Goal: Transaction & Acquisition: Purchase product/service

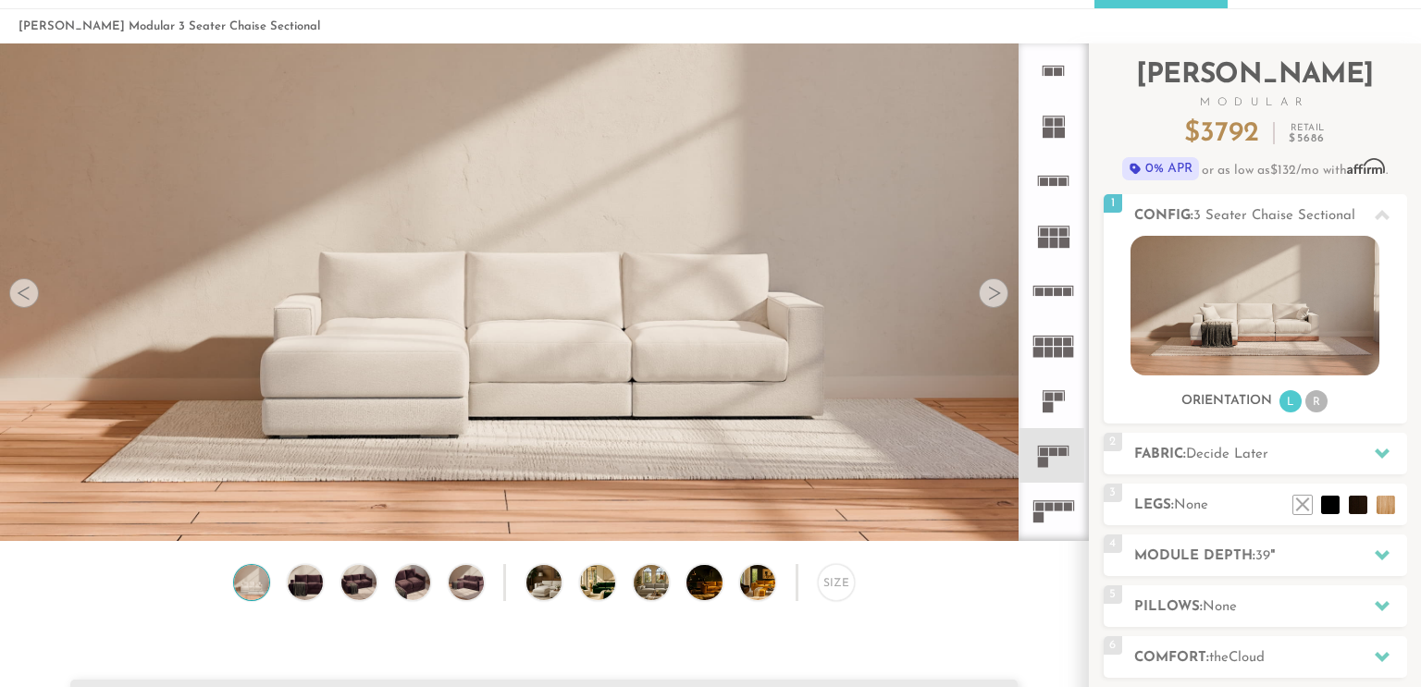
scroll to position [70, 0]
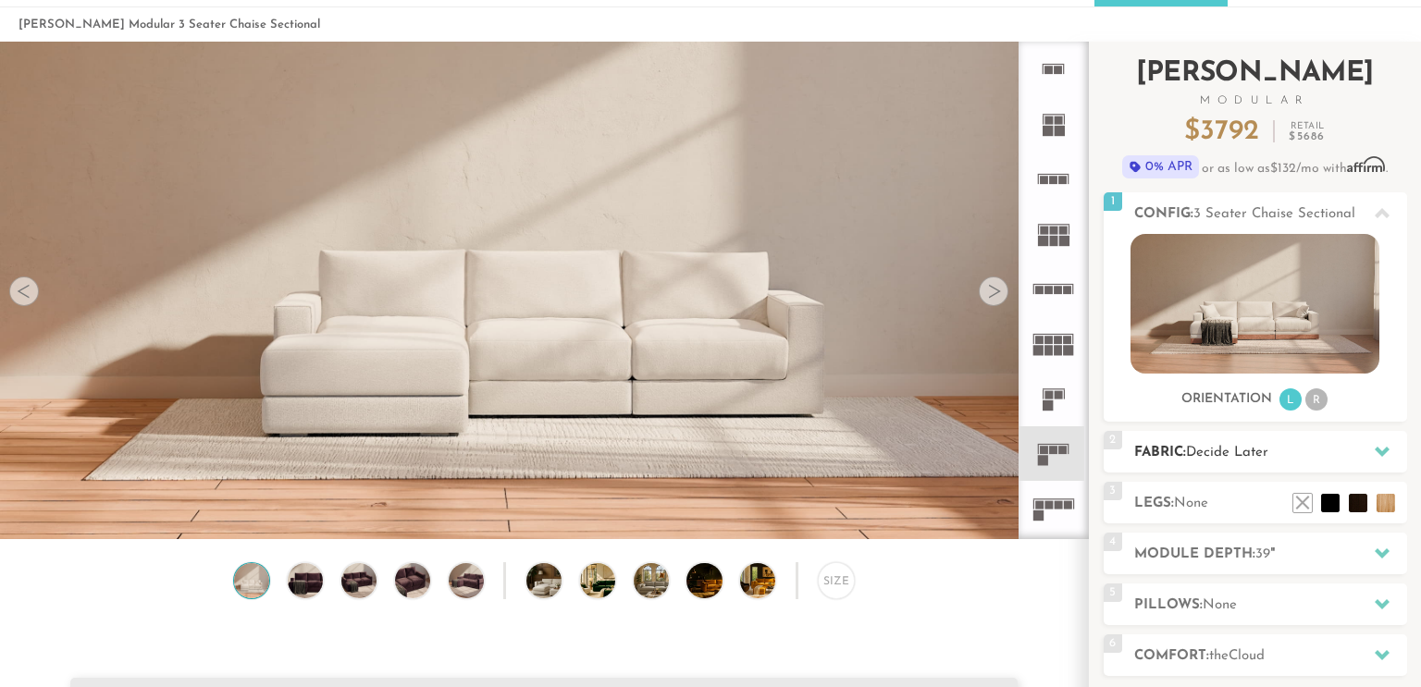
click at [1371, 464] on div at bounding box center [1381, 452] width 39 height 38
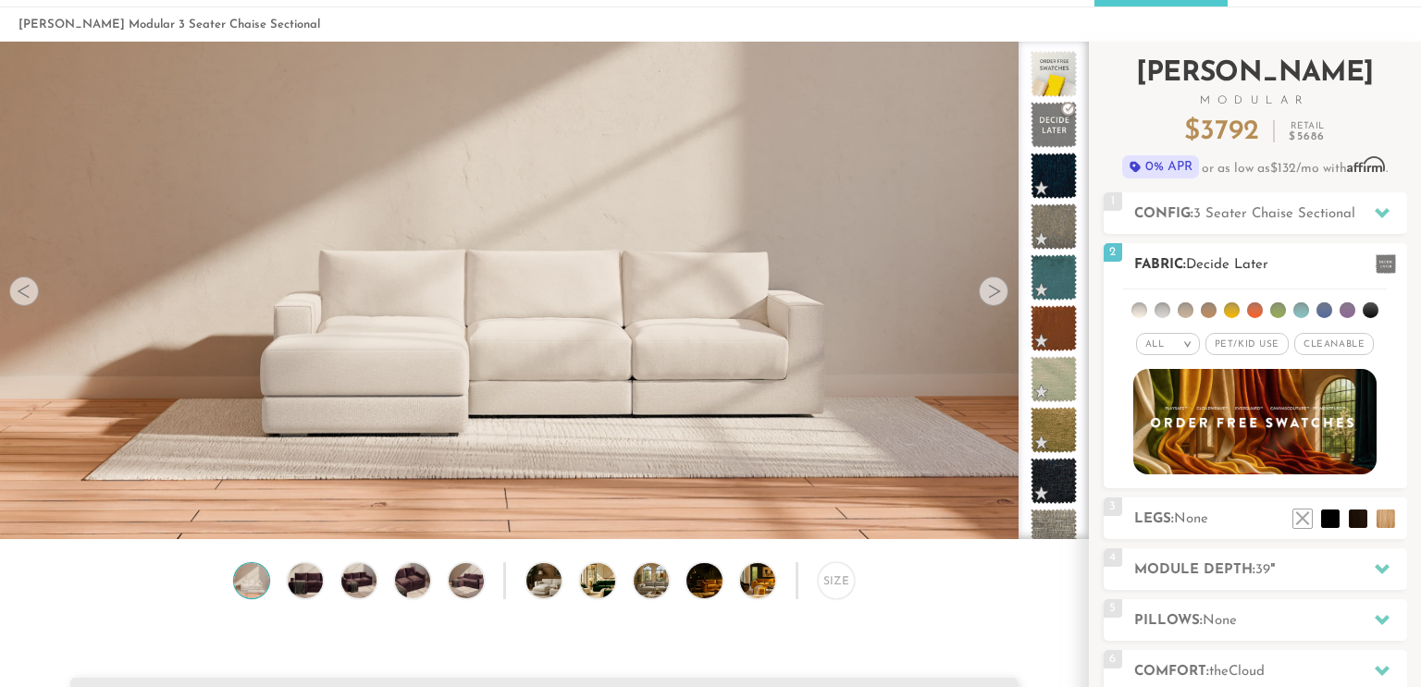
click at [1246, 342] on span "Pet/Kid Use x" at bounding box center [1246, 344] width 83 height 22
click at [1350, 313] on li at bounding box center [1347, 310] width 16 height 16
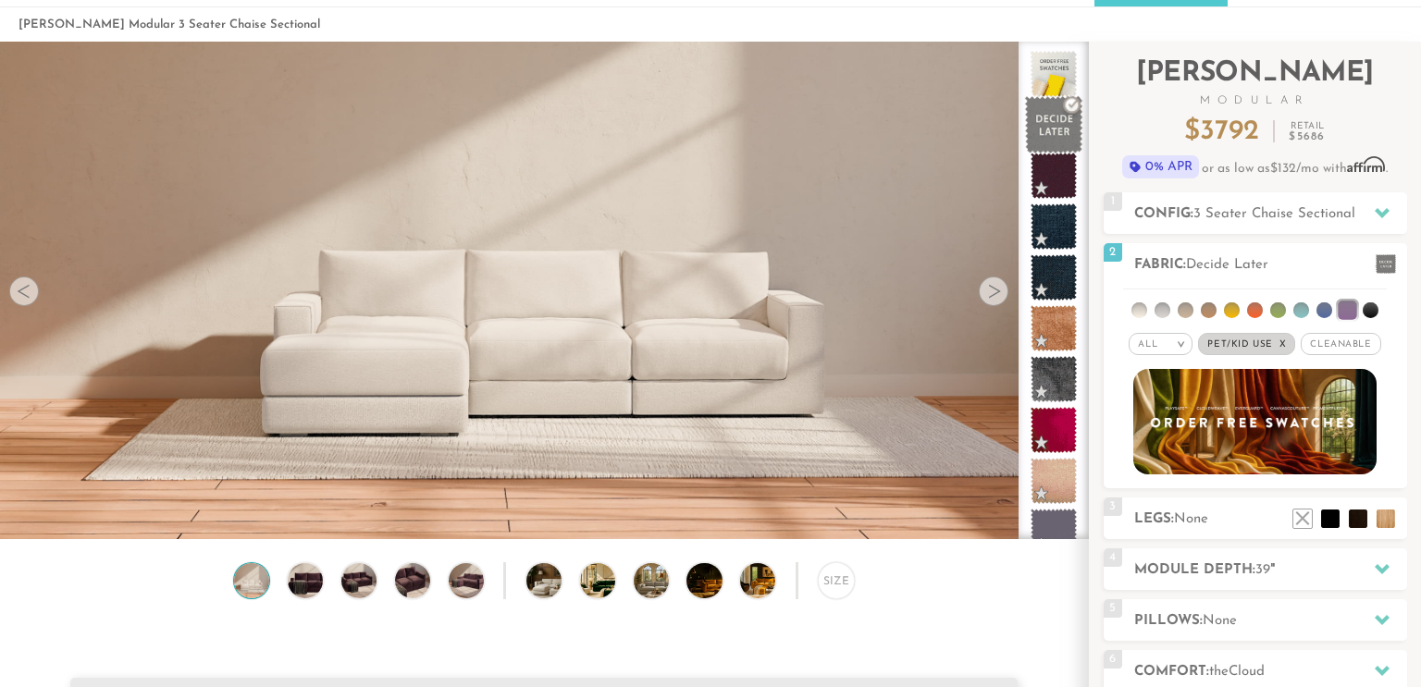
click at [1043, 139] on span at bounding box center [1054, 125] width 58 height 58
click at [1186, 343] on em ">" at bounding box center [1181, 343] width 14 height 9
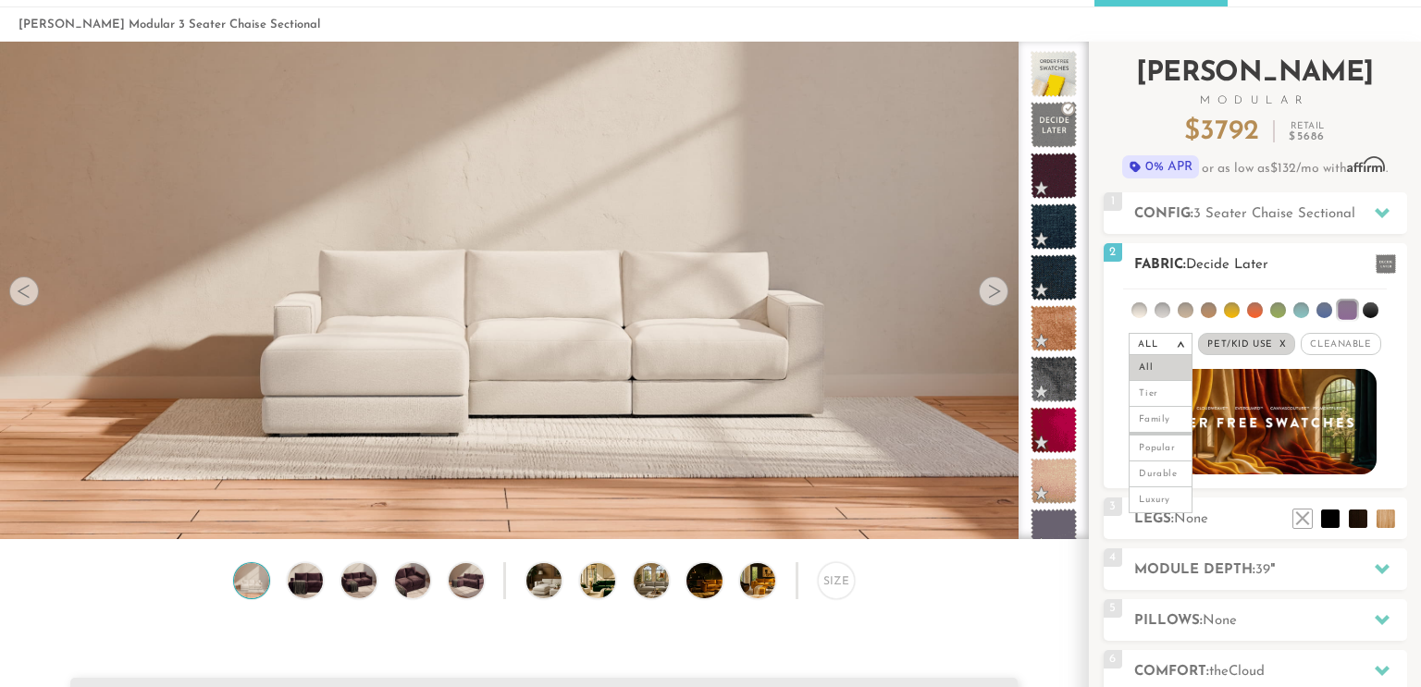
click at [1186, 346] on em ">" at bounding box center [1181, 343] width 14 height 9
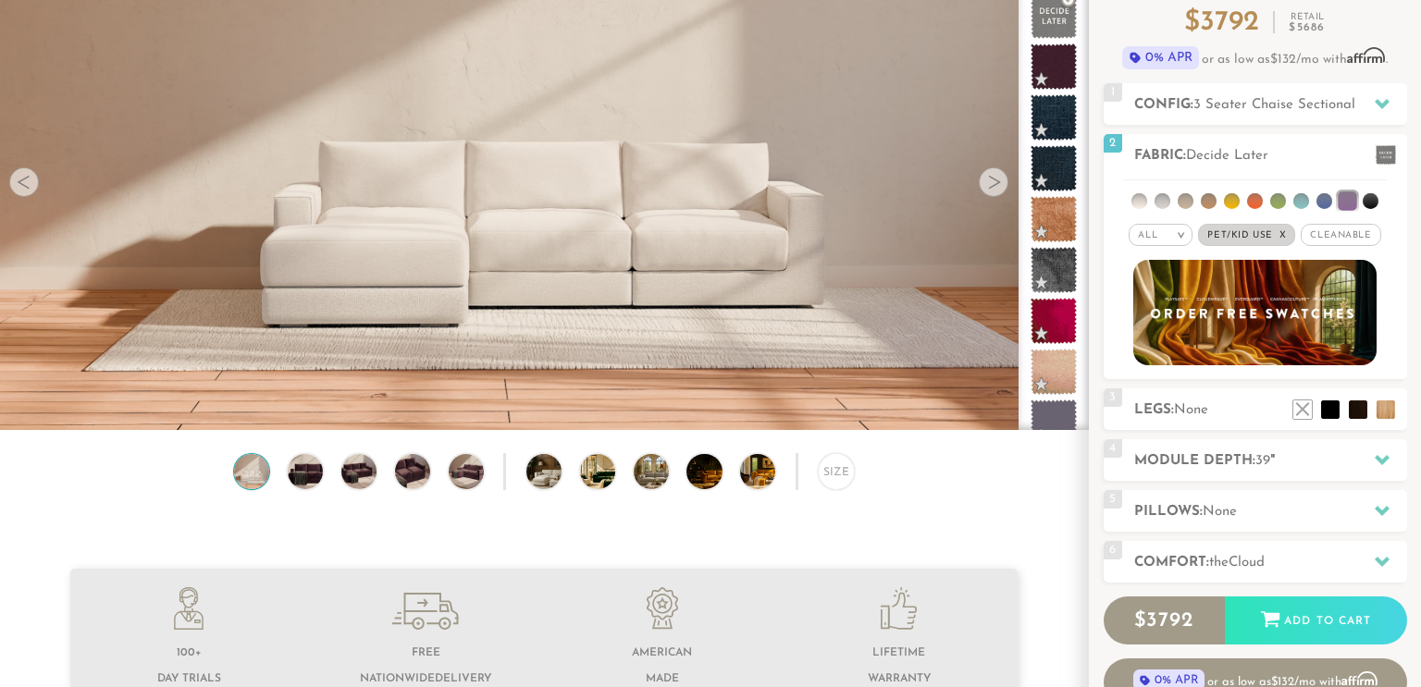
scroll to position [180, 0]
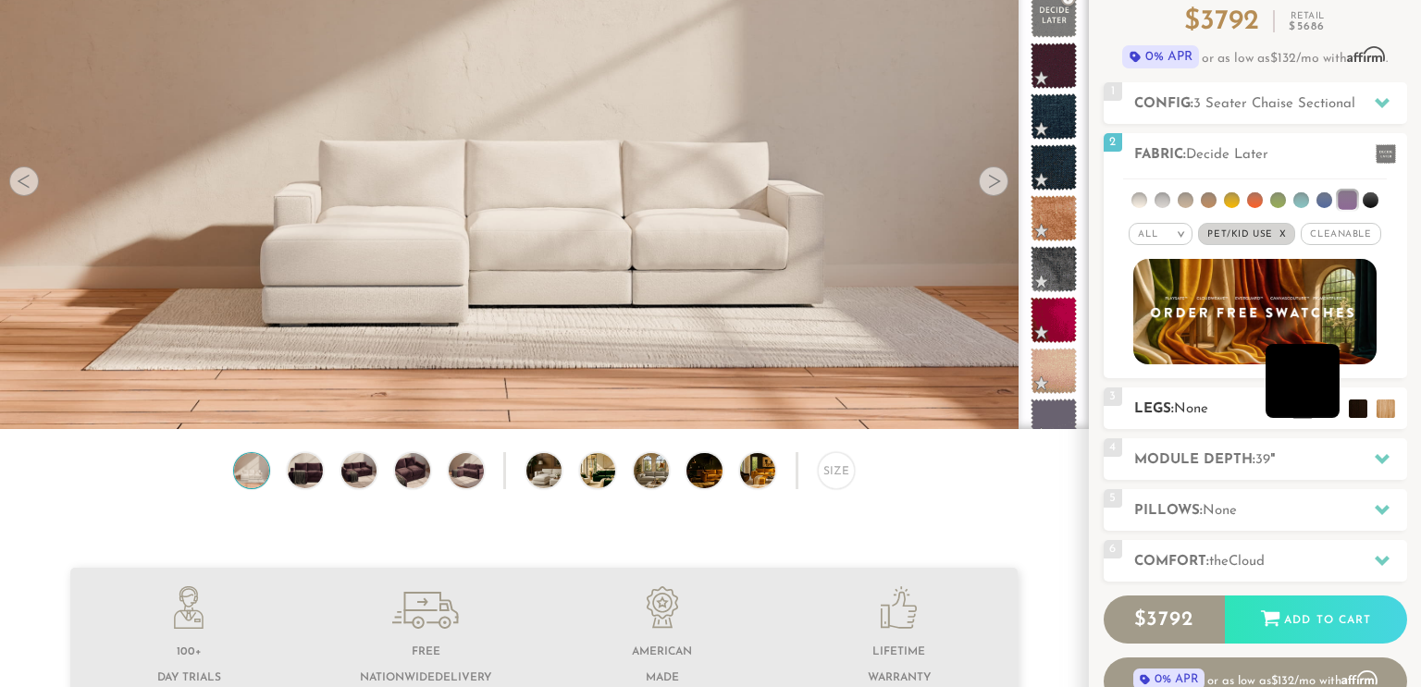
click at [1336, 417] on li at bounding box center [1302, 381] width 74 height 74
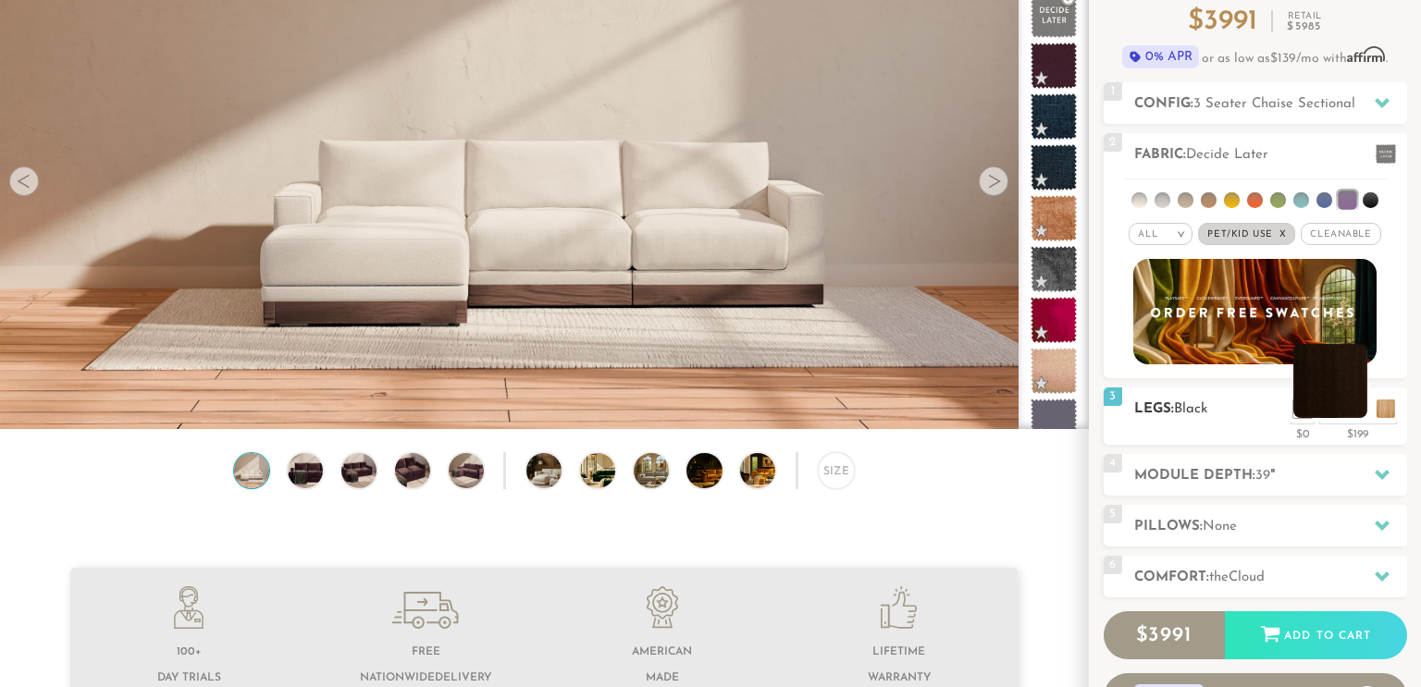
click at [1350, 413] on li at bounding box center [1330, 381] width 74 height 74
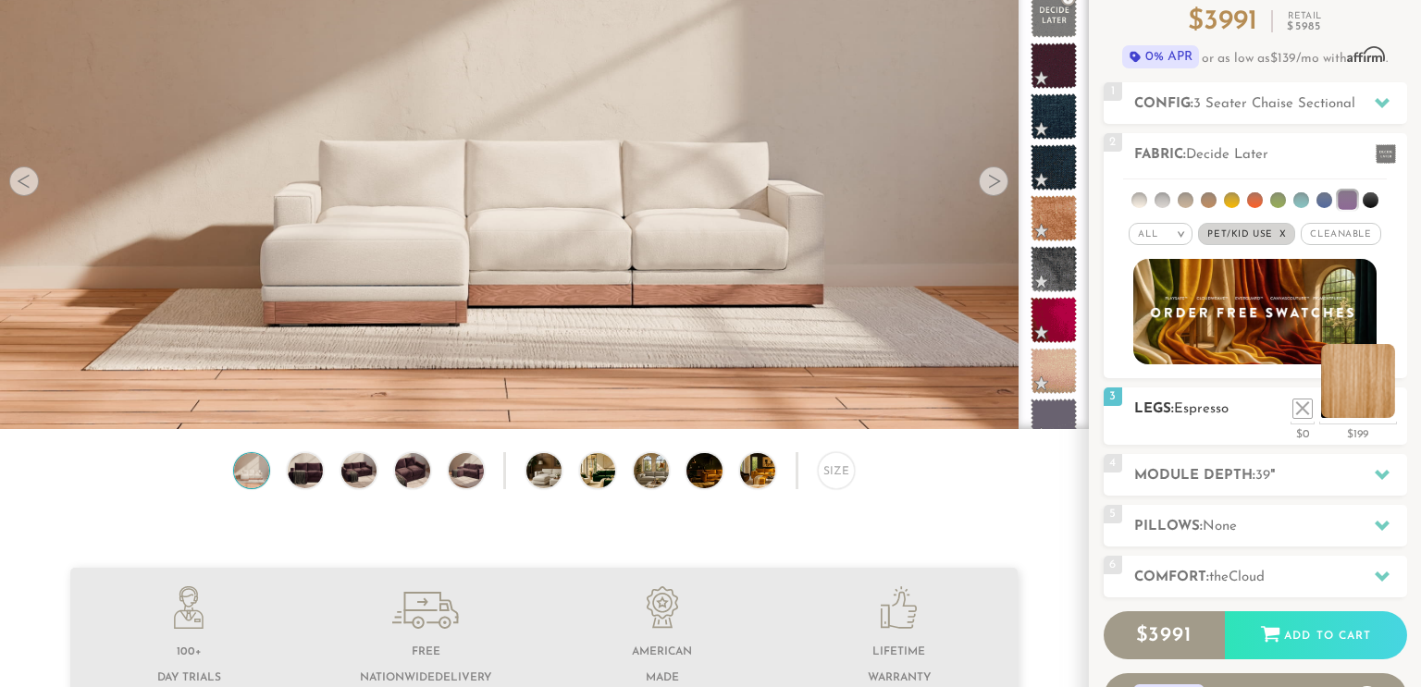
click at [1393, 408] on li at bounding box center [1358, 381] width 74 height 74
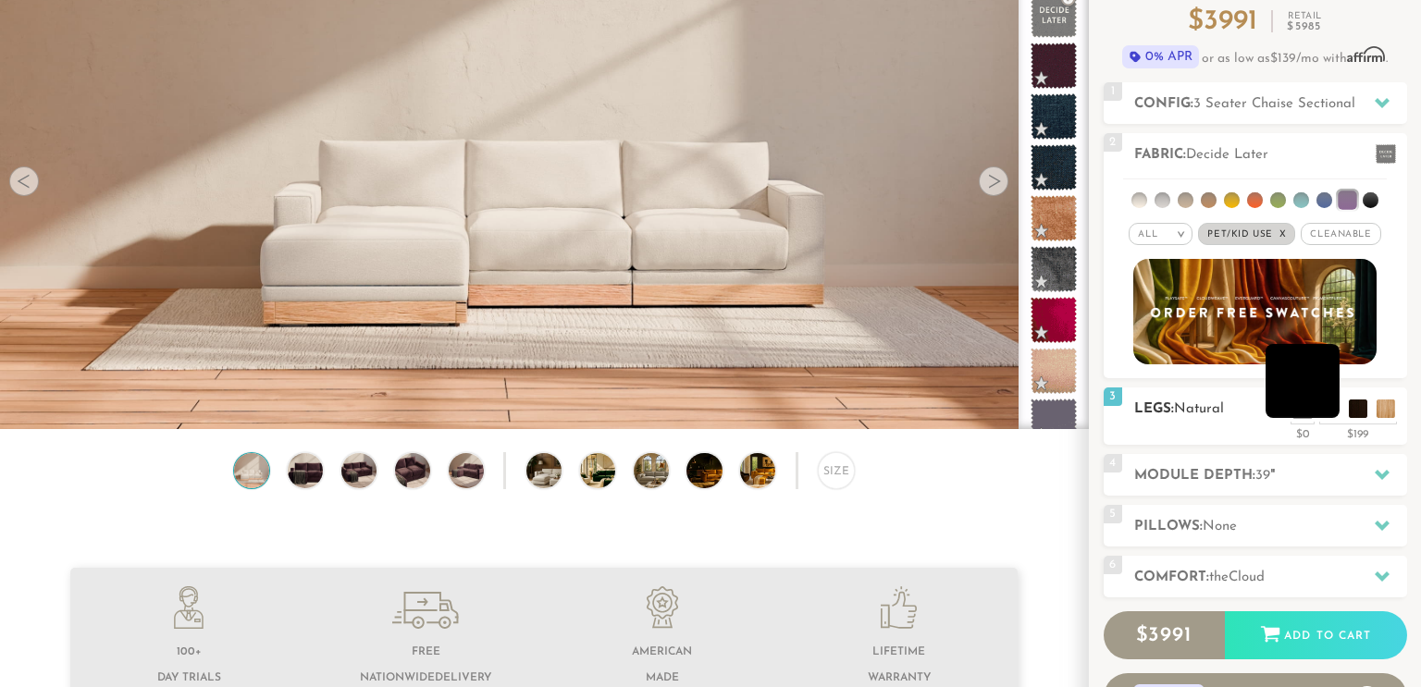
click at [1326, 407] on li at bounding box center [1302, 381] width 74 height 74
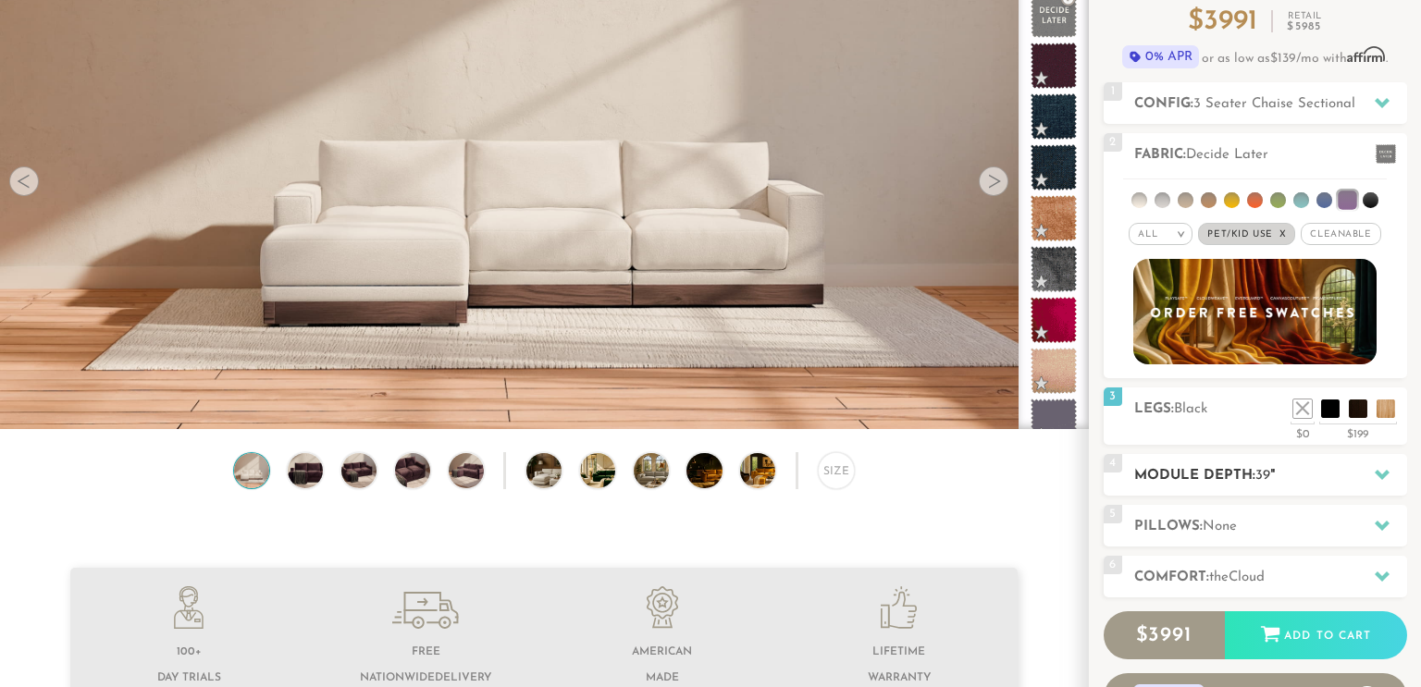
click at [1244, 461] on div "4 Module Depth: 39 "" at bounding box center [1254, 475] width 303 height 42
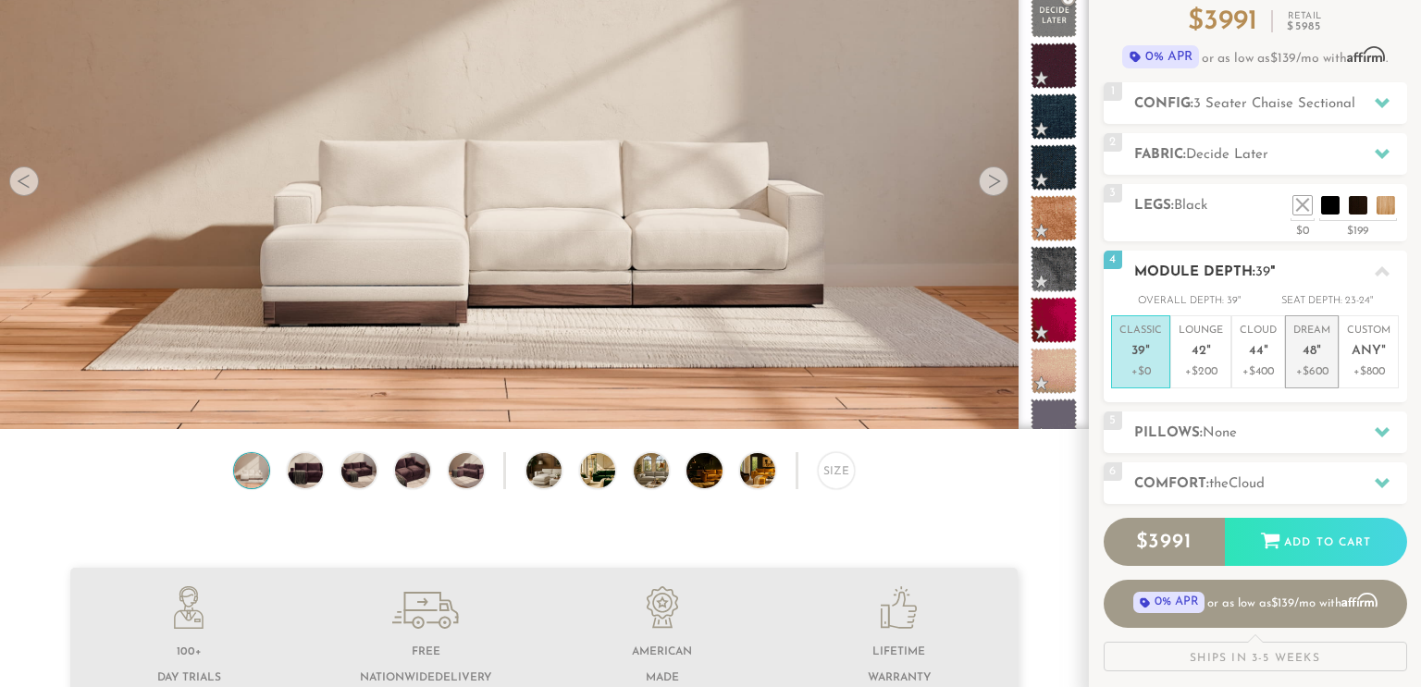
click at [1306, 375] on p "+$600" at bounding box center [1311, 372] width 37 height 17
click at [1151, 364] on p "+$0" at bounding box center [1140, 372] width 43 height 17
click at [1268, 379] on p "+$400" at bounding box center [1257, 372] width 37 height 17
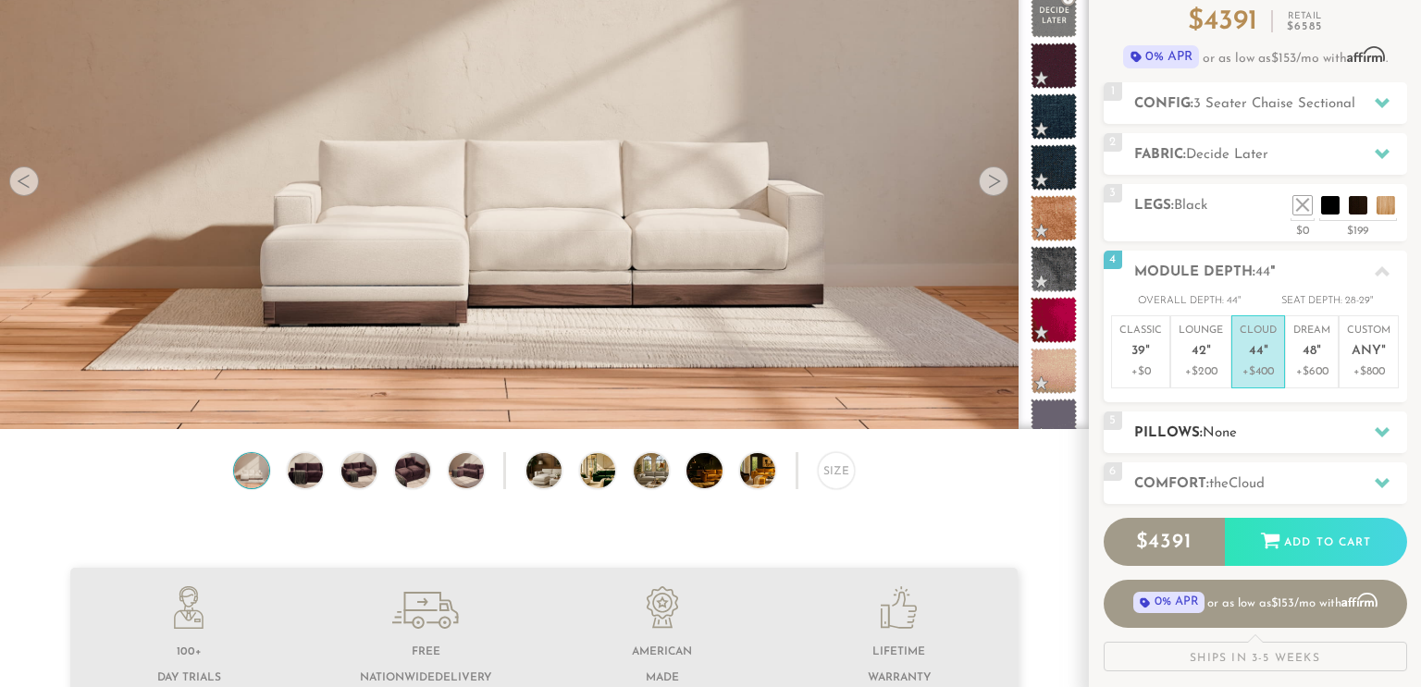
click at [1261, 425] on h2 "Pillows: None" at bounding box center [1270, 433] width 273 height 21
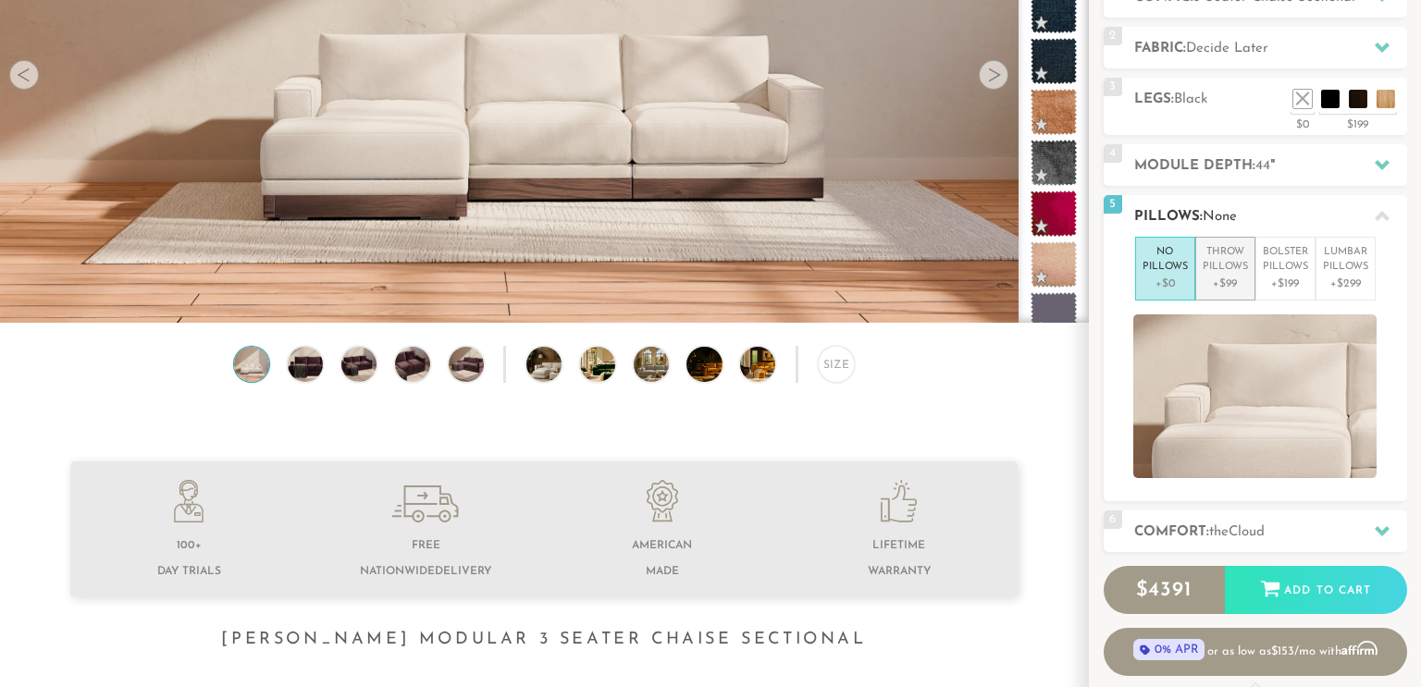
scroll to position [285, 0]
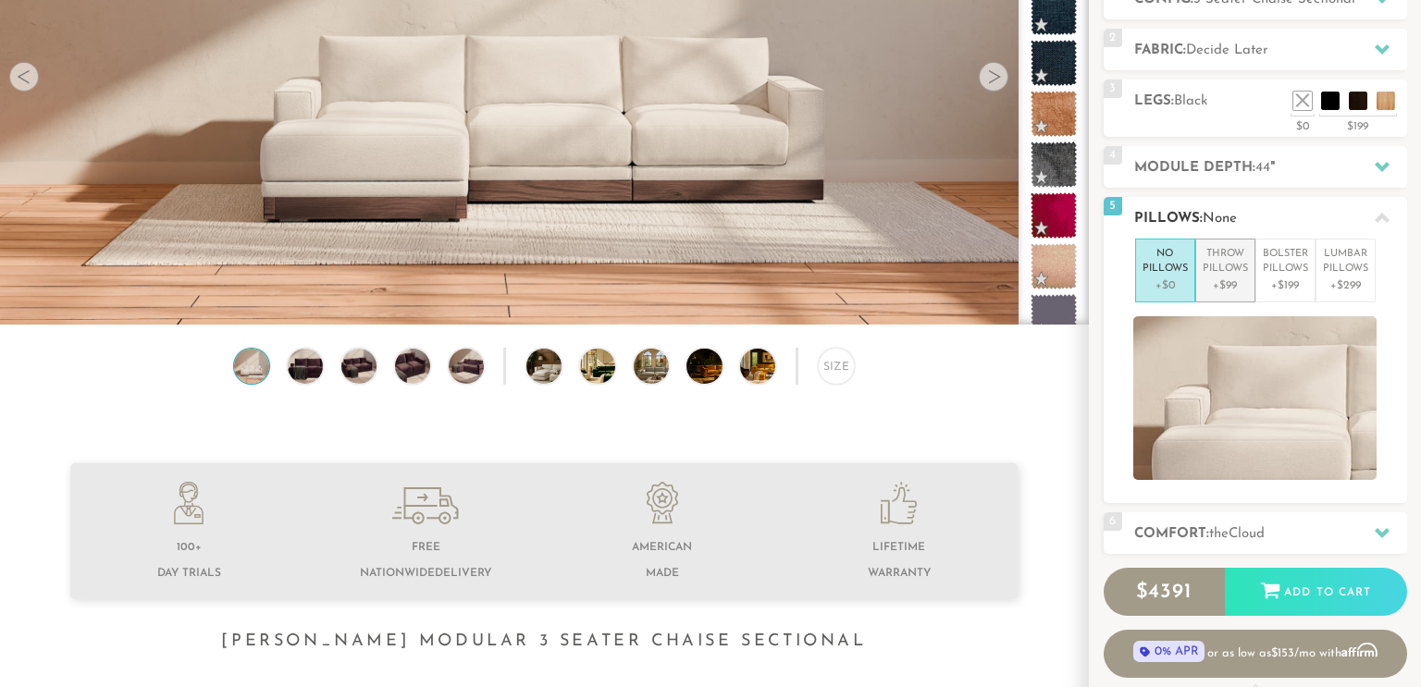
click at [1226, 290] on p "+$99" at bounding box center [1224, 285] width 45 height 17
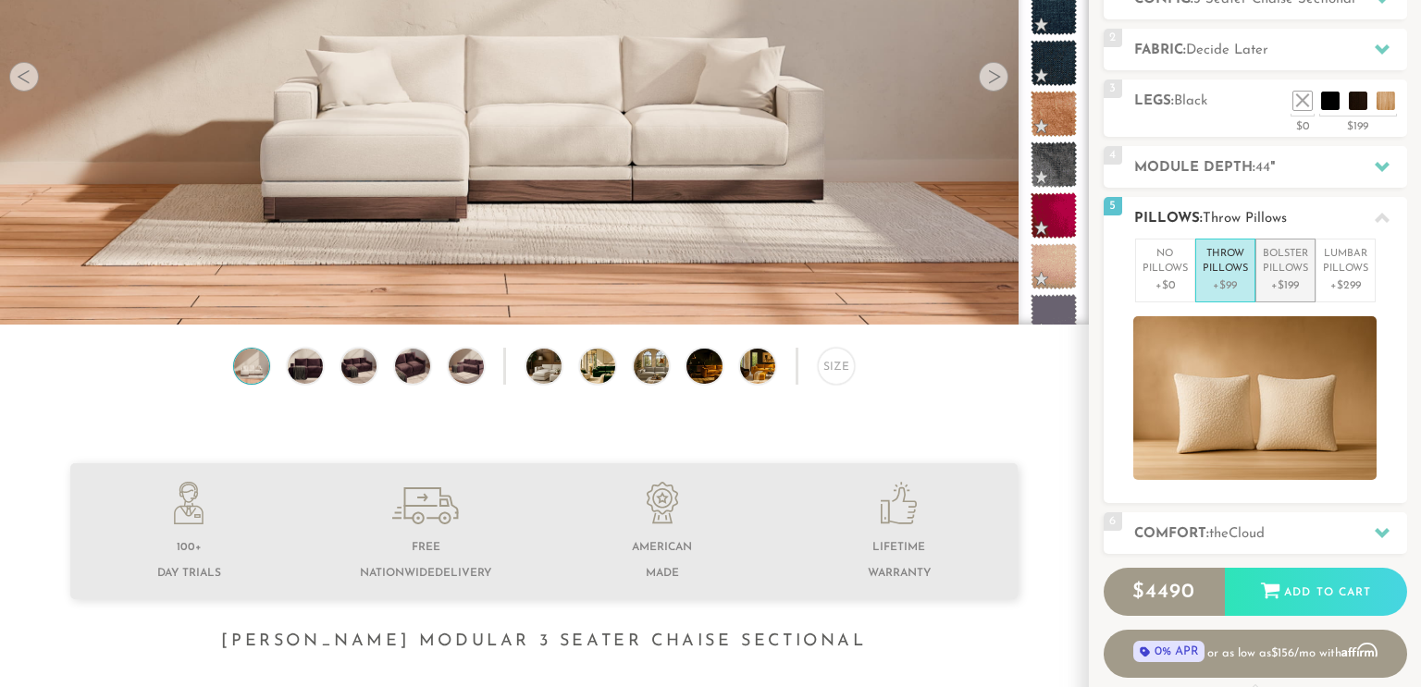
click at [1278, 282] on p "+$199" at bounding box center [1285, 285] width 45 height 17
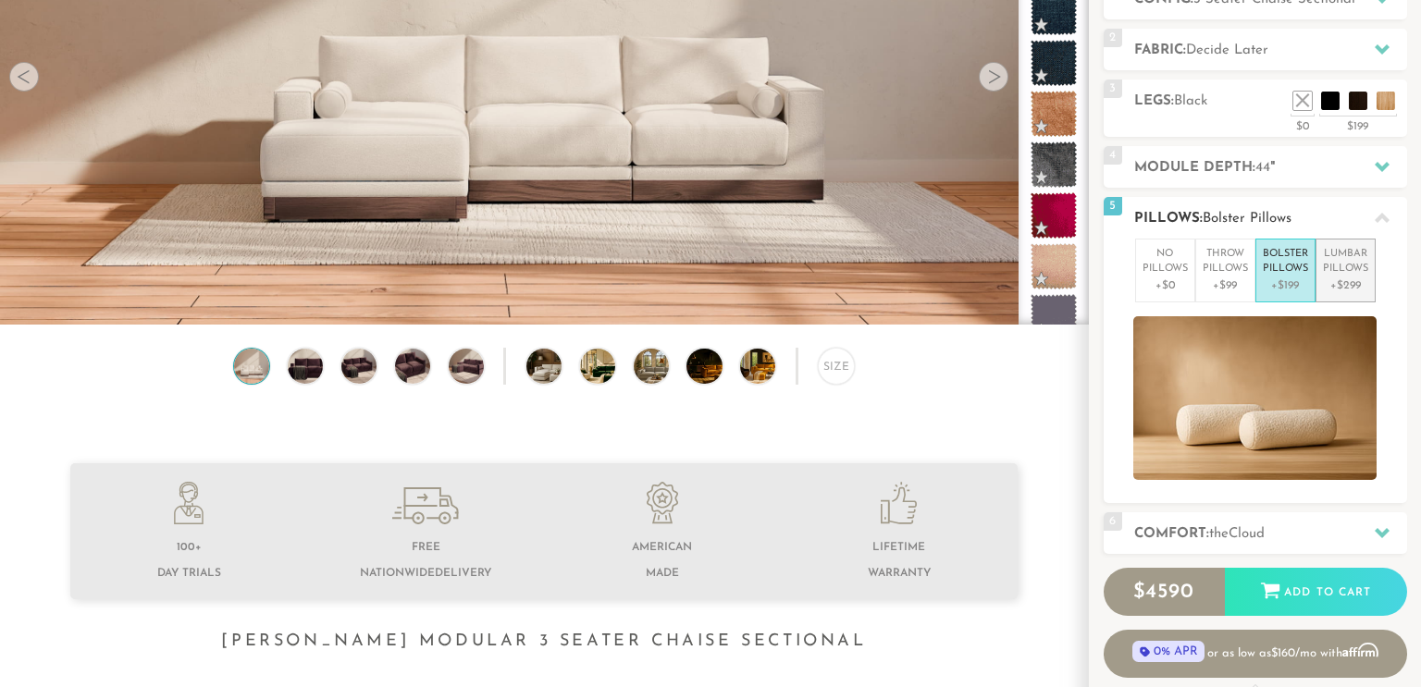
click at [1354, 282] on p "+$299" at bounding box center [1345, 285] width 45 height 17
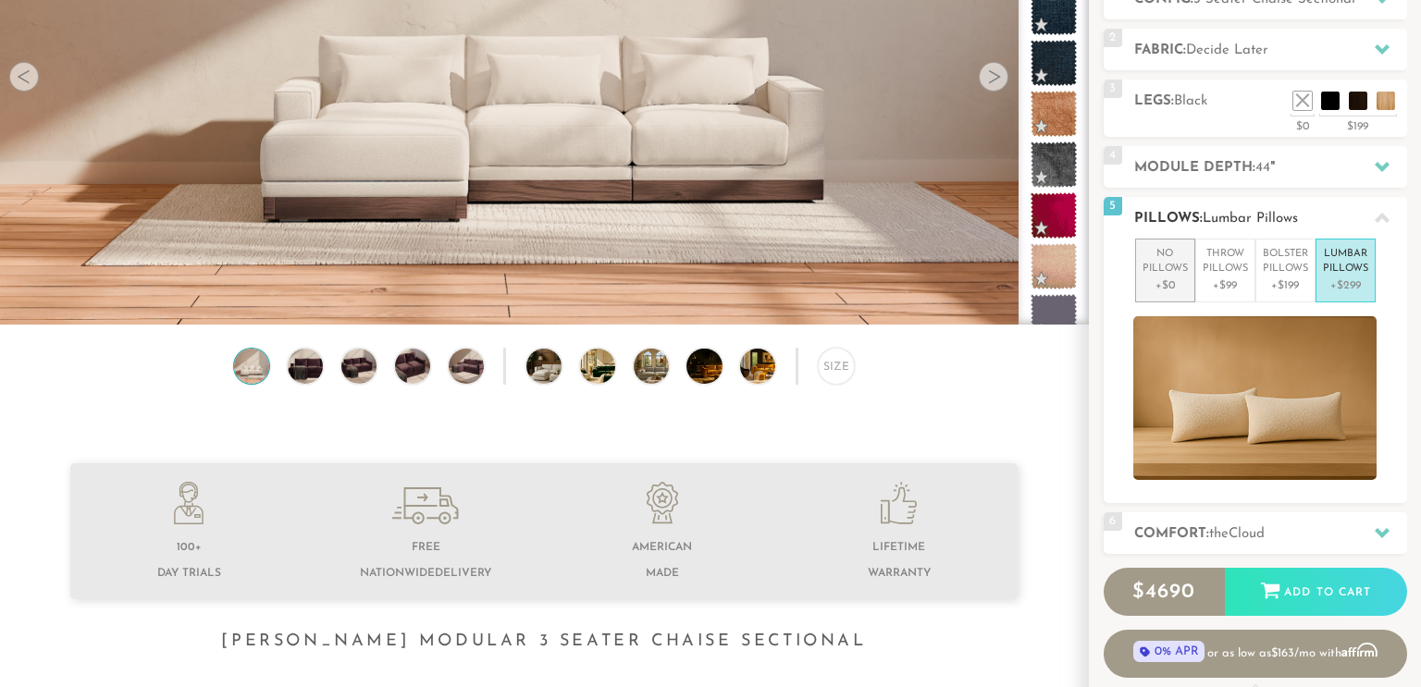
click at [1169, 277] on p "+$0" at bounding box center [1164, 285] width 45 height 17
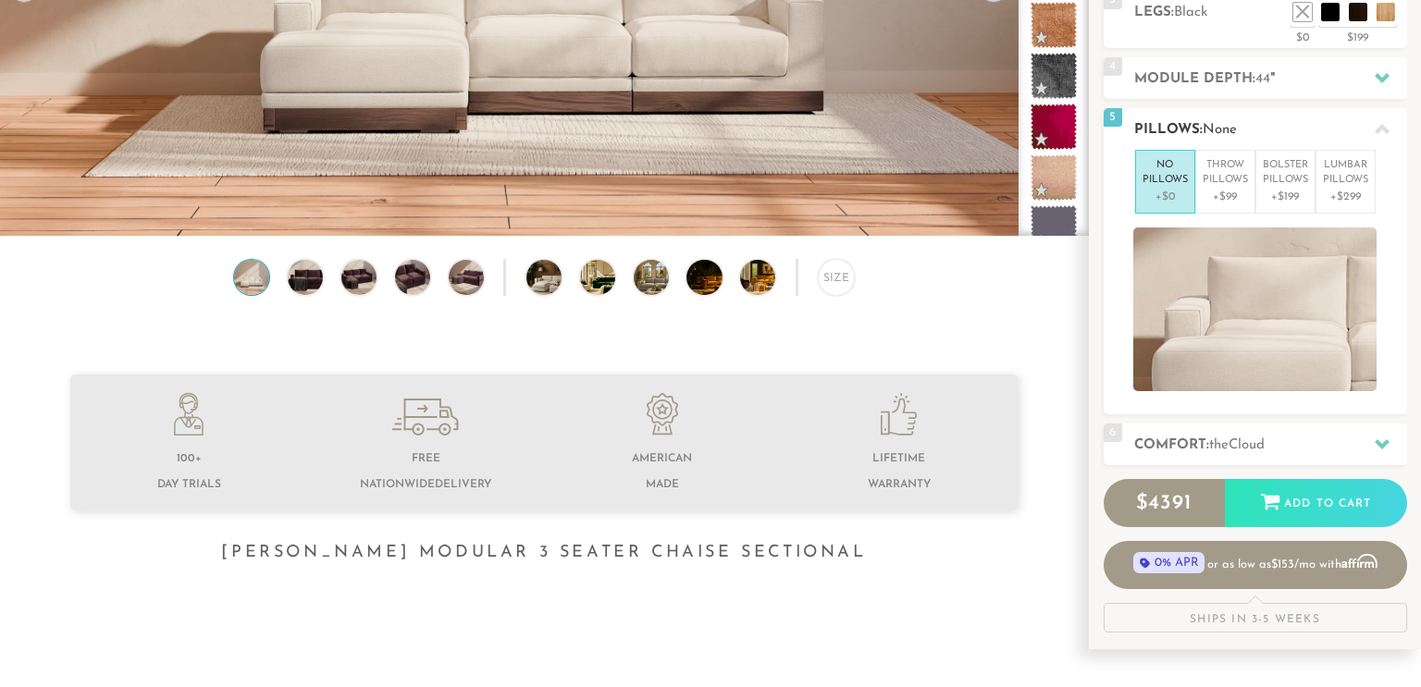
scroll to position [376, 0]
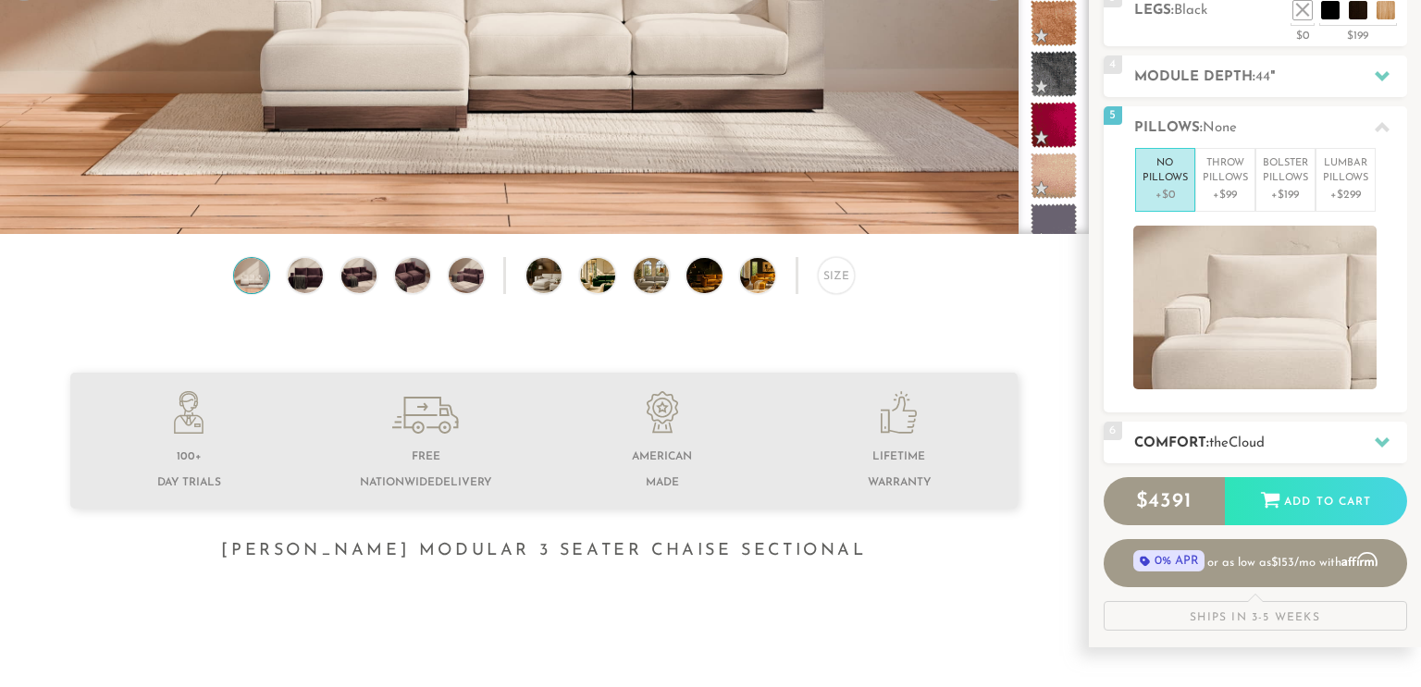
click at [1239, 428] on div "6 Comfort: the Cloud soft" at bounding box center [1254, 443] width 303 height 42
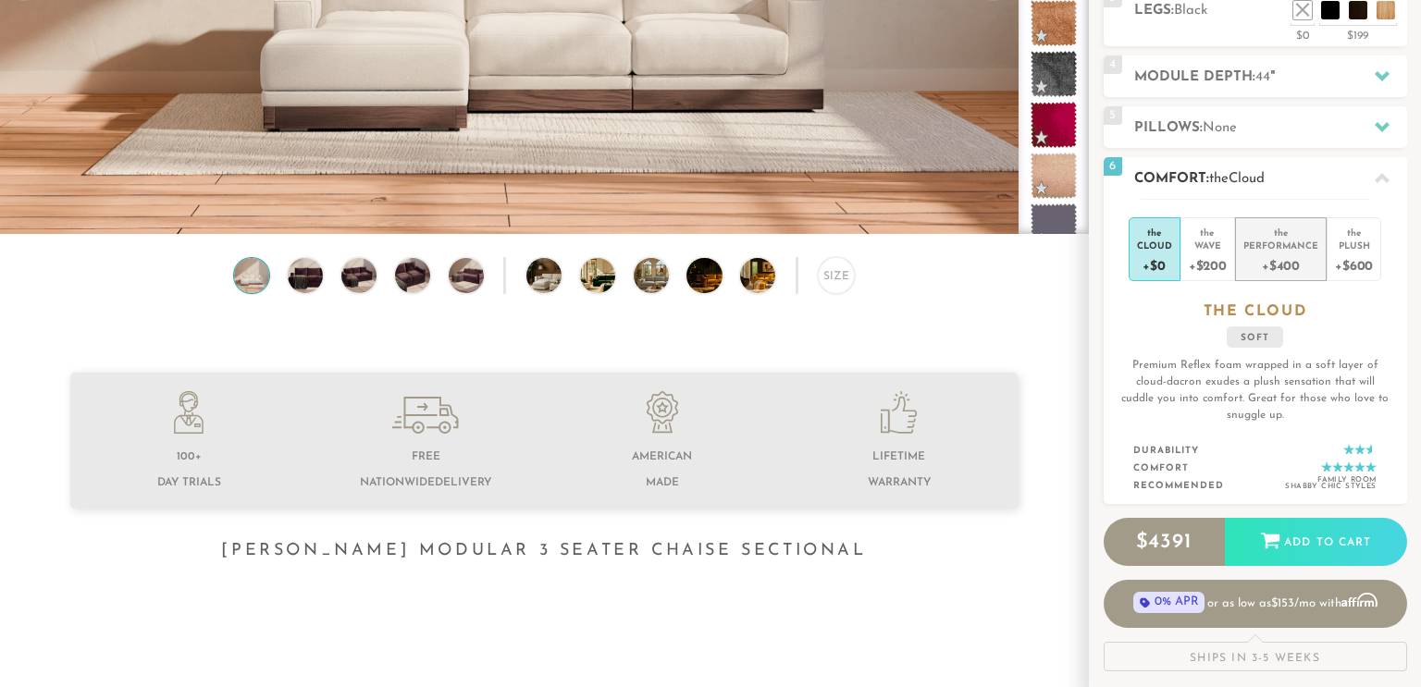
click at [1300, 262] on div "+$400" at bounding box center [1280, 265] width 75 height 27
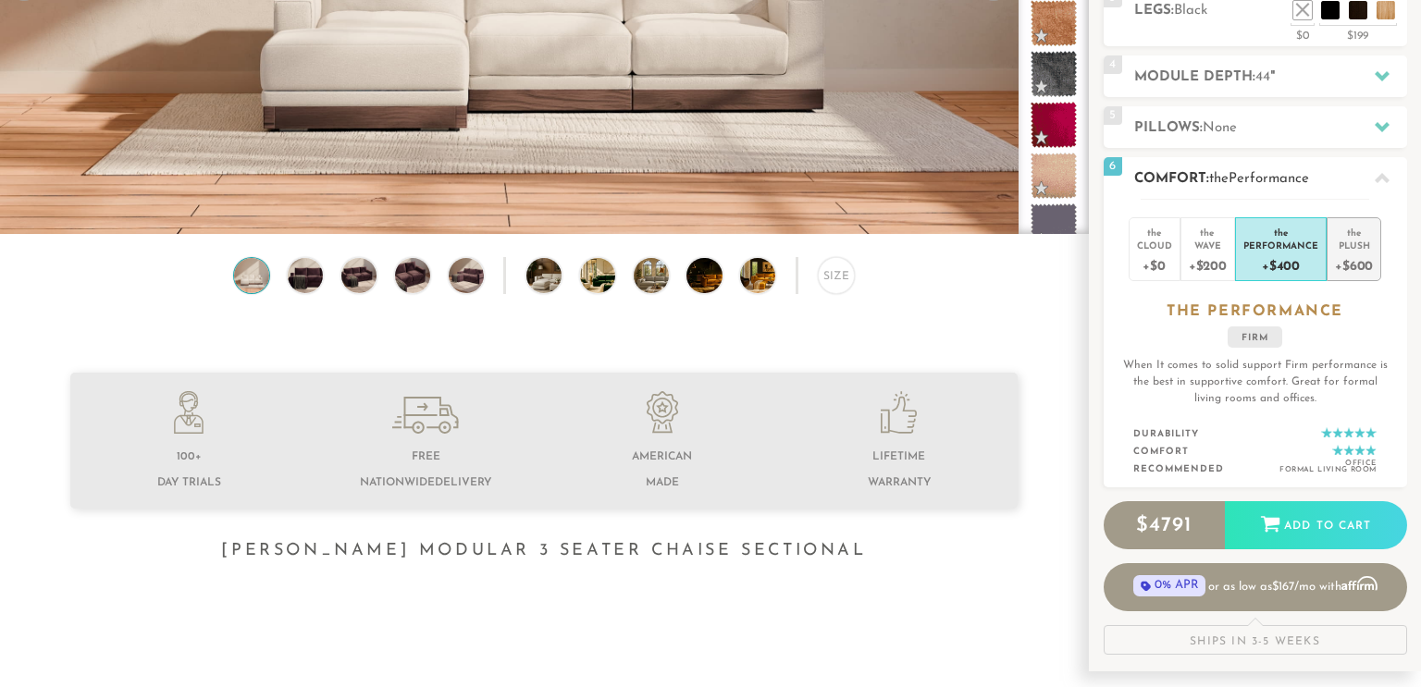
click at [1358, 269] on div "+$600" at bounding box center [1354, 265] width 38 height 27
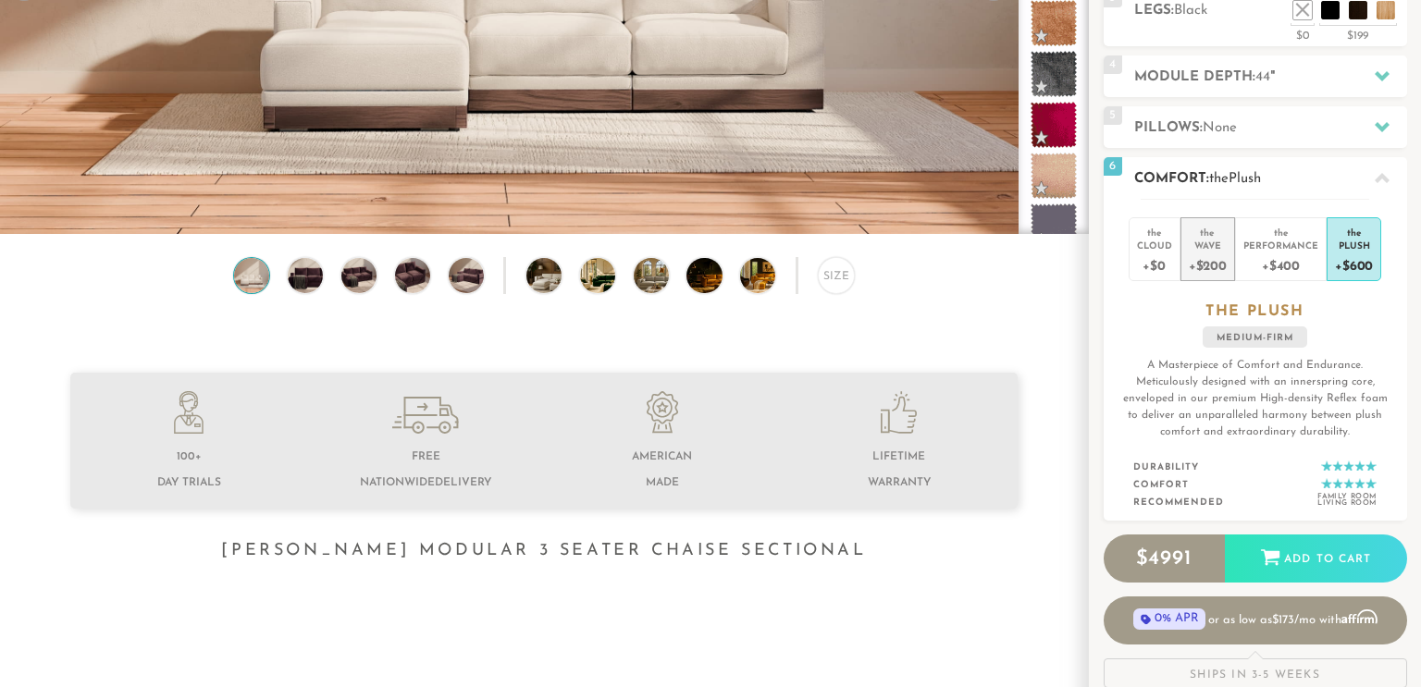
click at [1195, 233] on div "the" at bounding box center [1208, 229] width 38 height 18
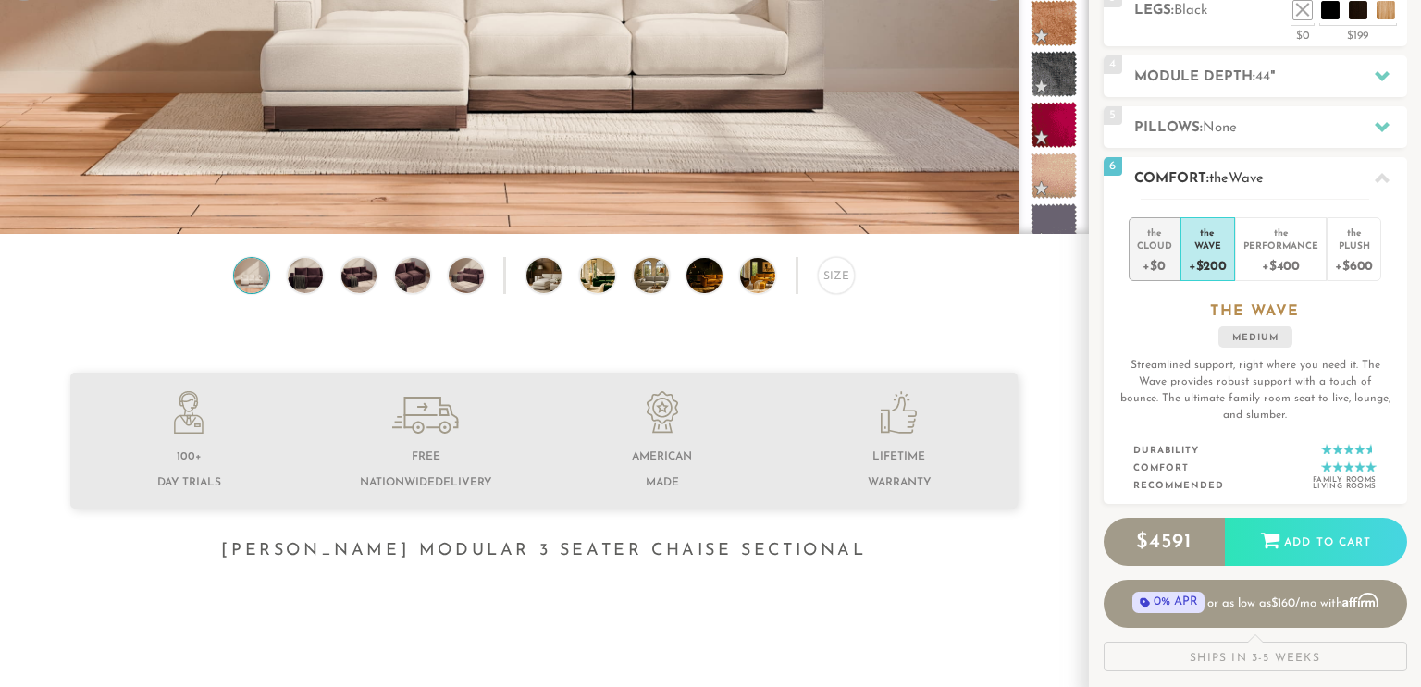
click at [1155, 236] on div "the" at bounding box center [1154, 229] width 35 height 18
